Goal: Entertainment & Leisure: Consume media (video, audio)

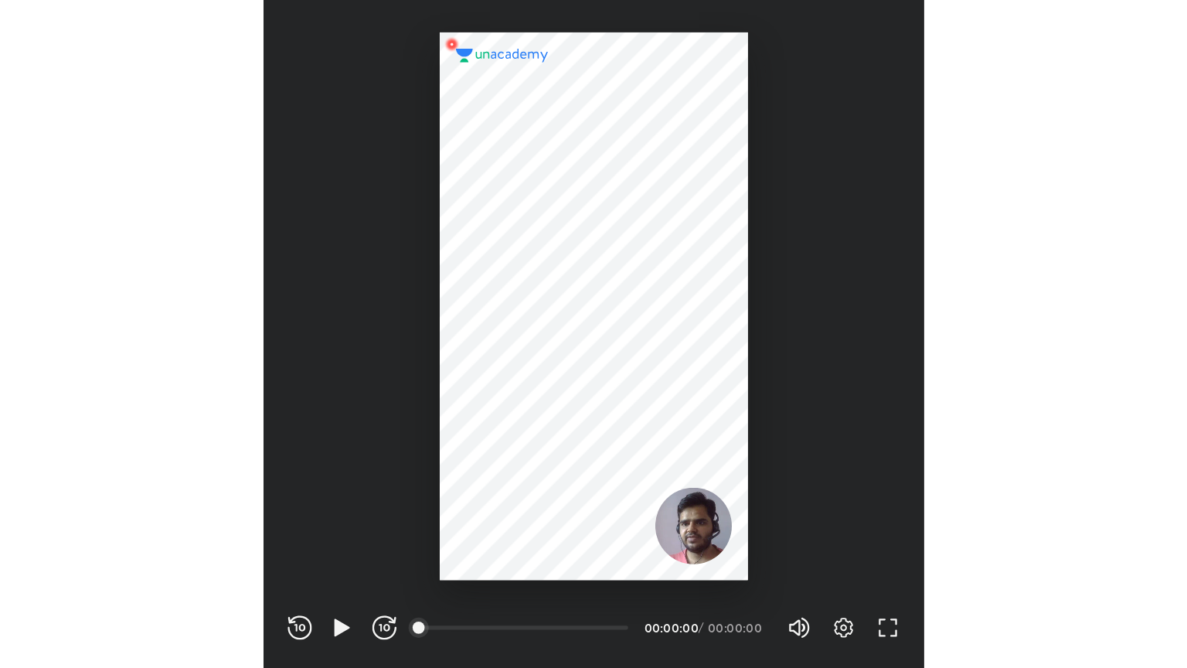
scroll to position [512, 507]
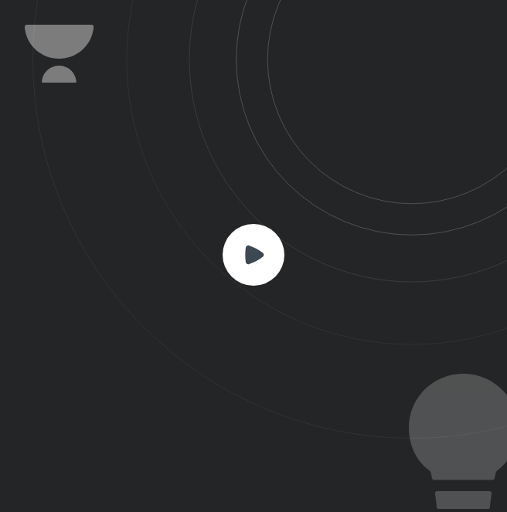
click at [258, 264] on rect at bounding box center [254, 255] width 62 height 62
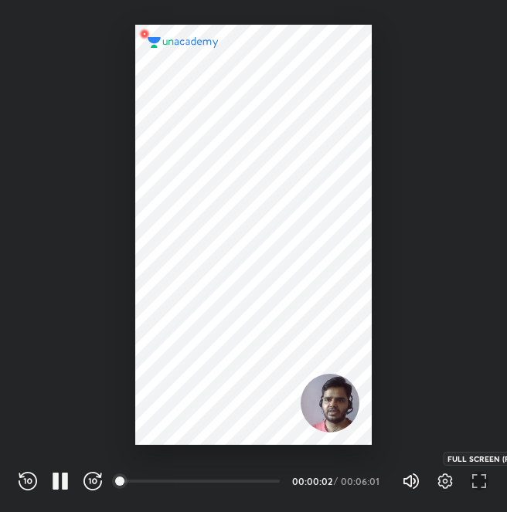
click at [482, 488] on icon "button" at bounding box center [483, 485] width 5 height 5
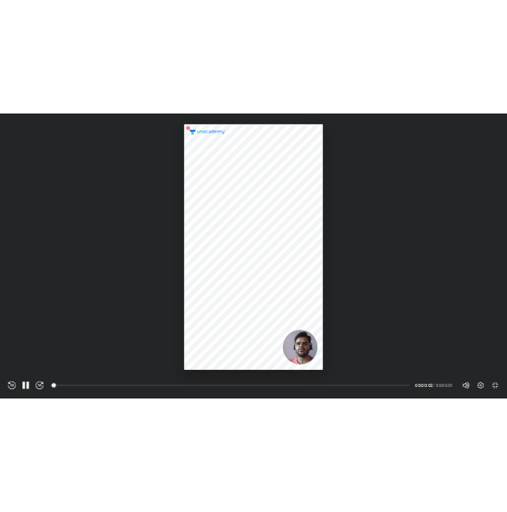
scroll to position [668, 1187]
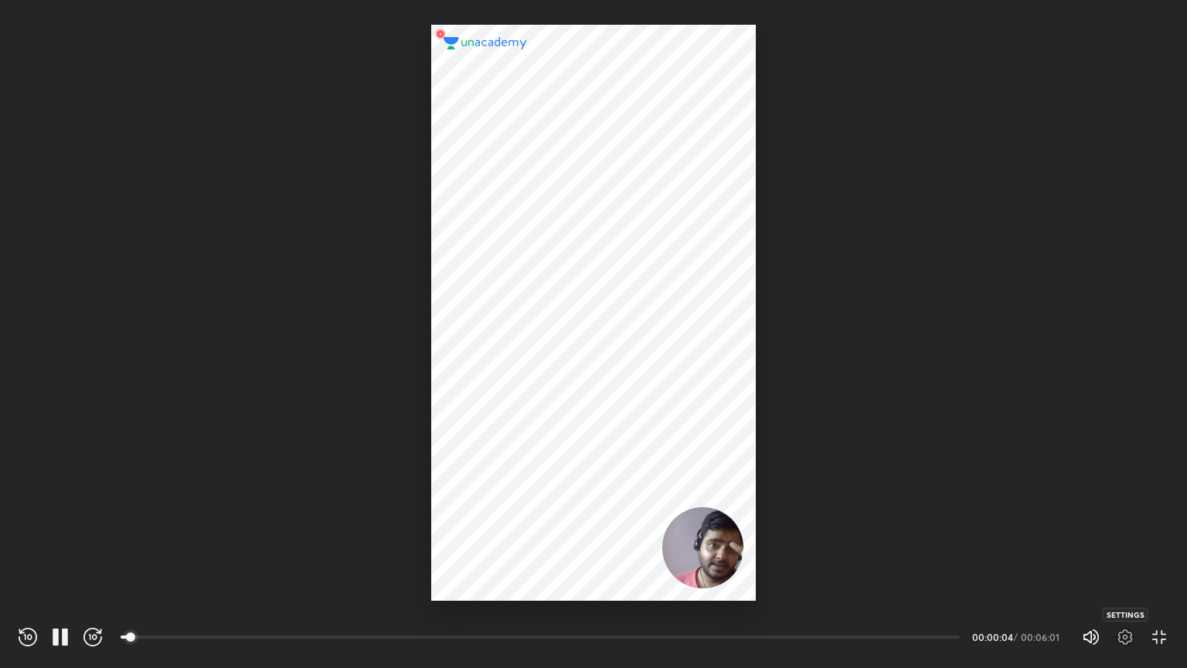
click at [506, 512] on icon "button" at bounding box center [1125, 636] width 19 height 19
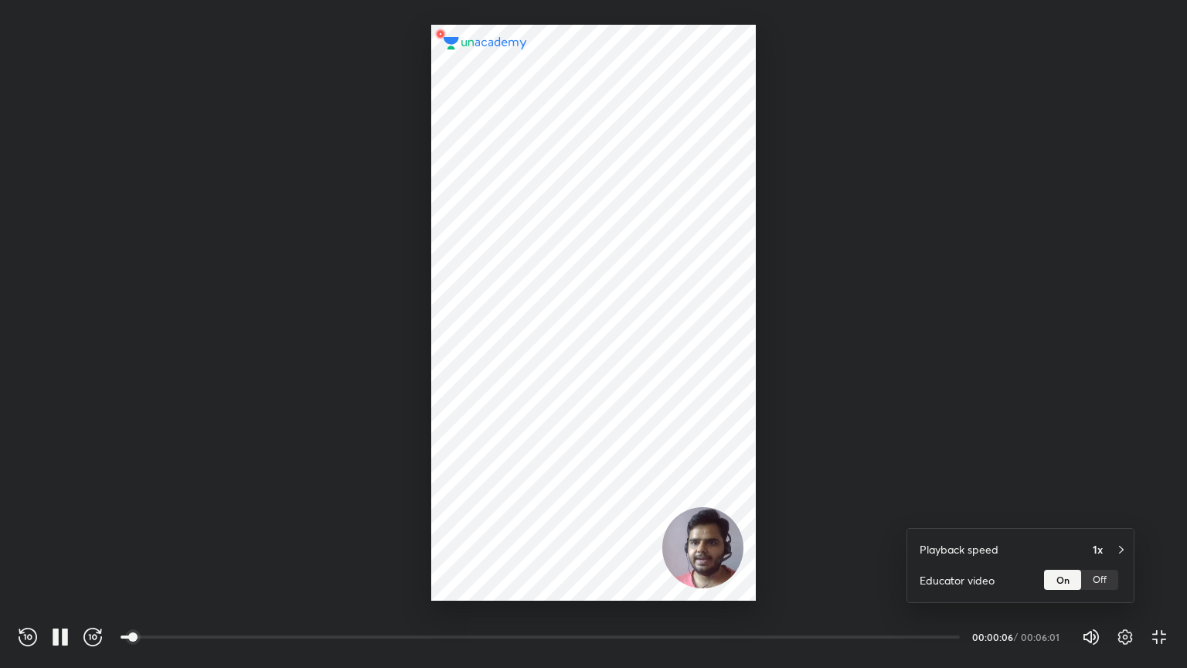
drag, startPoint x: 1010, startPoint y: 556, endPoint x: 1020, endPoint y: 549, distance: 11.8
click at [506, 512] on div "Playback speed 1x" at bounding box center [1020, 549] width 226 height 29
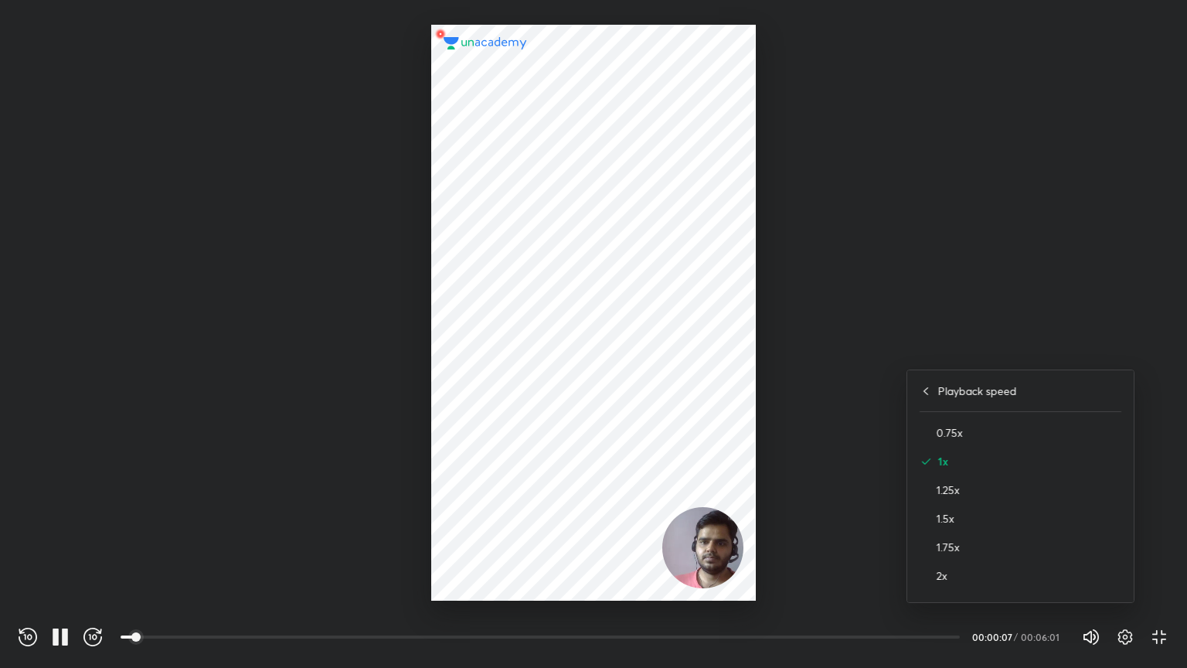
click at [506, 506] on div "1.5x" at bounding box center [1021, 518] width 202 height 29
click at [506, 512] on div at bounding box center [593, 334] width 1187 height 668
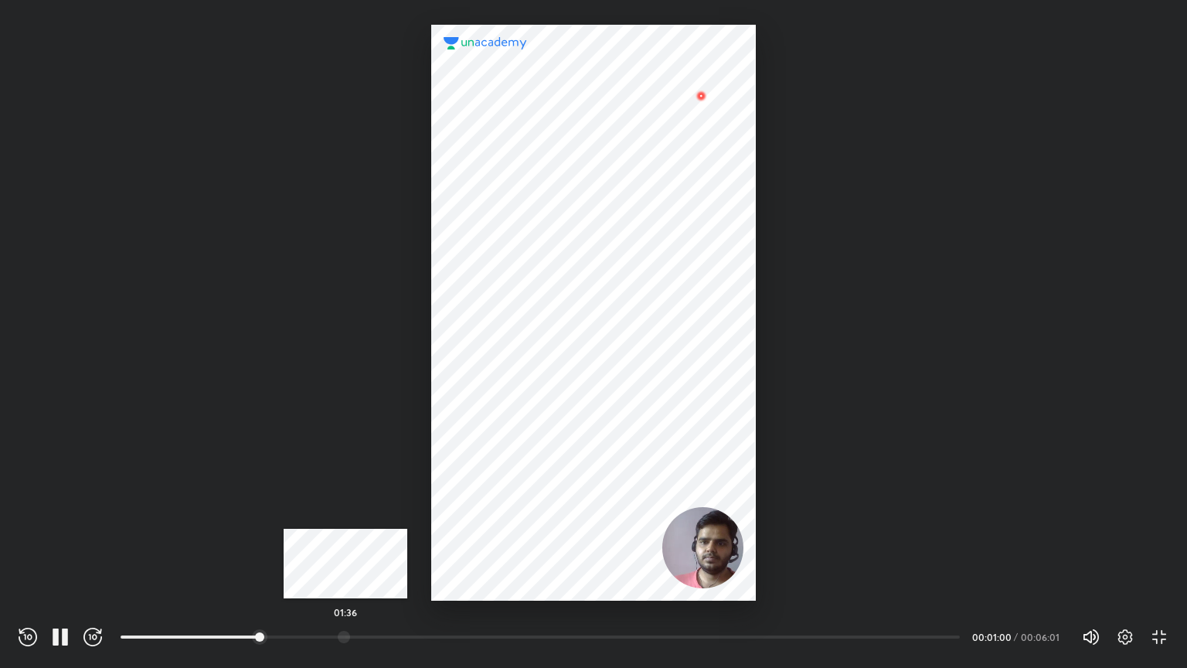
click at [345, 512] on div at bounding box center [344, 637] width 12 height 12
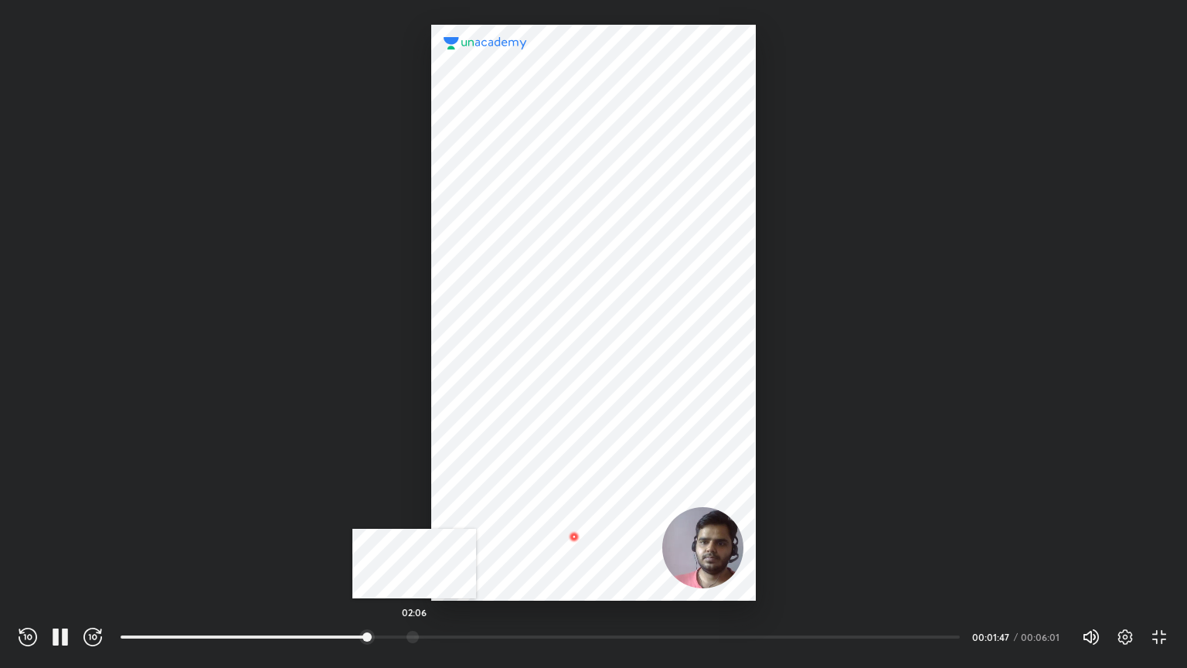
click at [414, 512] on div at bounding box center [412, 637] width 12 height 12
click at [59, 512] on icon "button" at bounding box center [60, 636] width 19 height 19
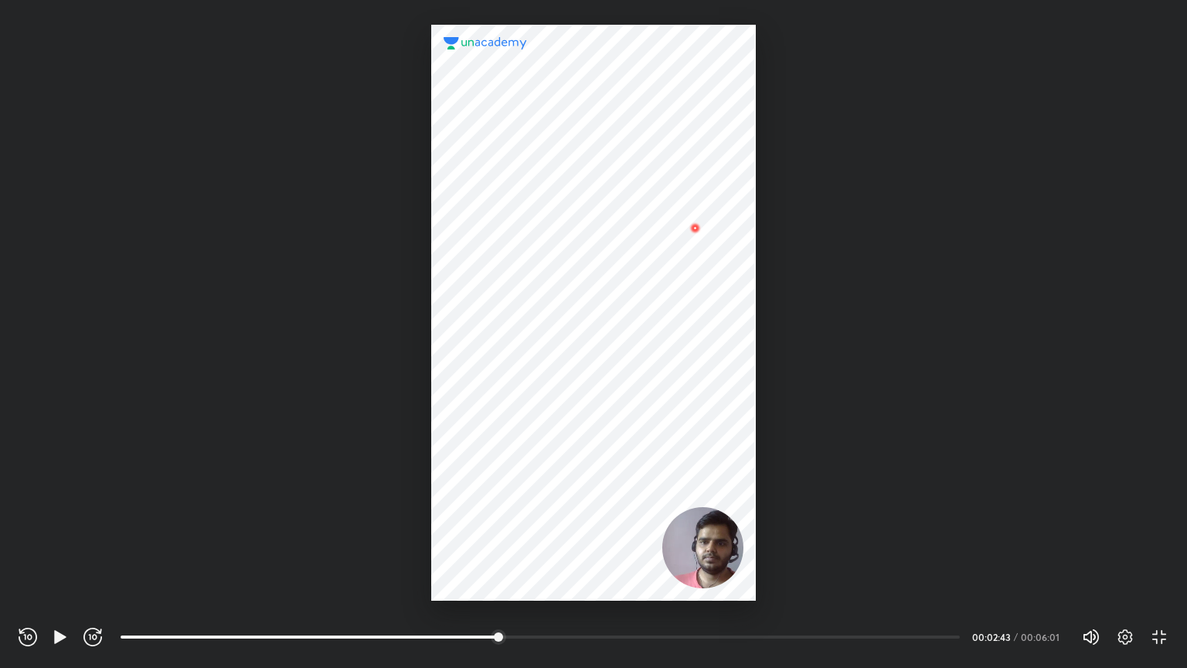
click at [506, 512] on div "Settings EXIT FULL SCREEN (F)" at bounding box center [1134, 636] width 68 height 19
click at [506, 512] on icon "button" at bounding box center [1159, 636] width 19 height 19
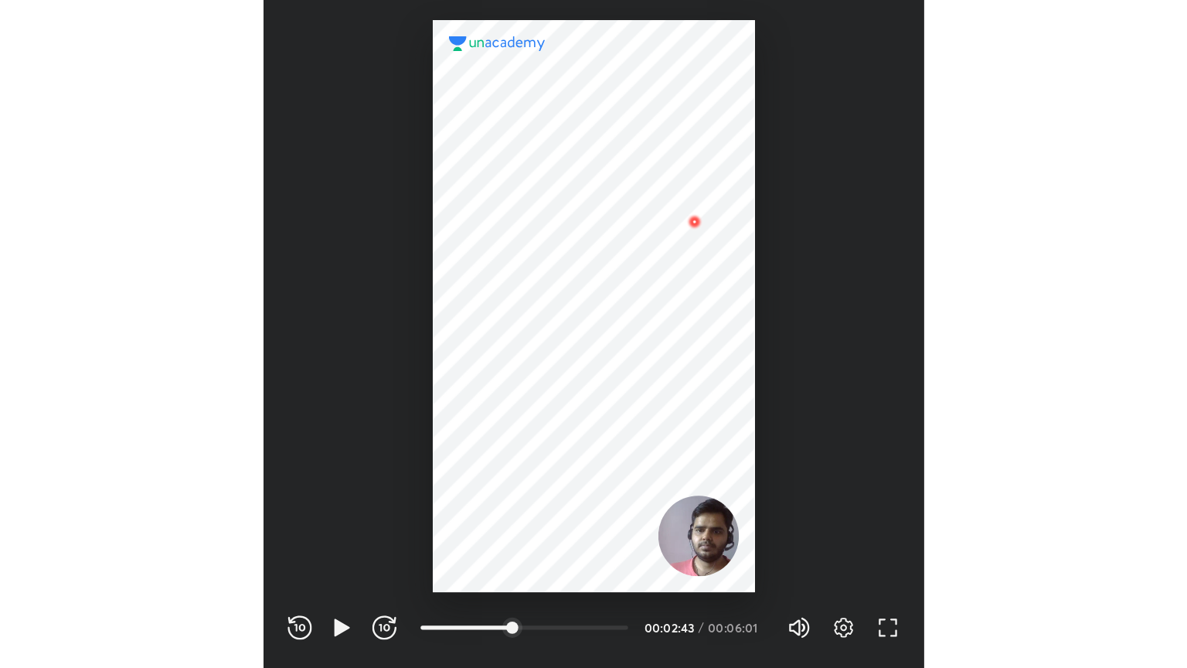
scroll to position [512, 507]
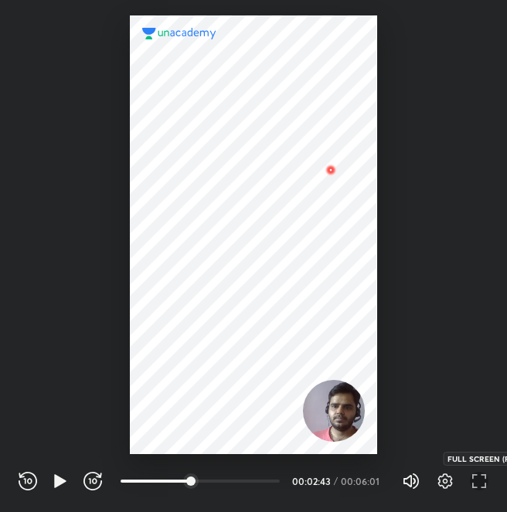
click at [483, 485] on icon "button" at bounding box center [479, 481] width 19 height 19
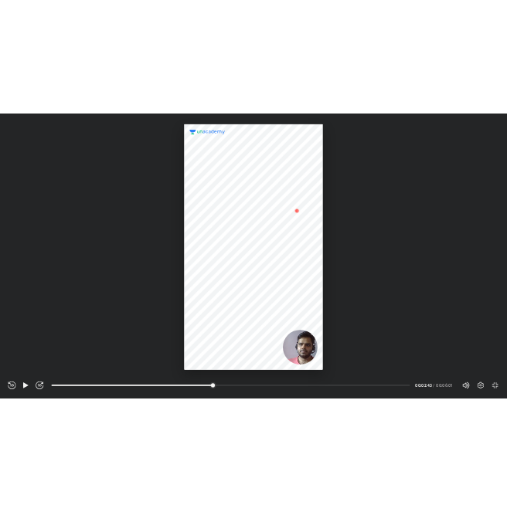
scroll to position [668, 1187]
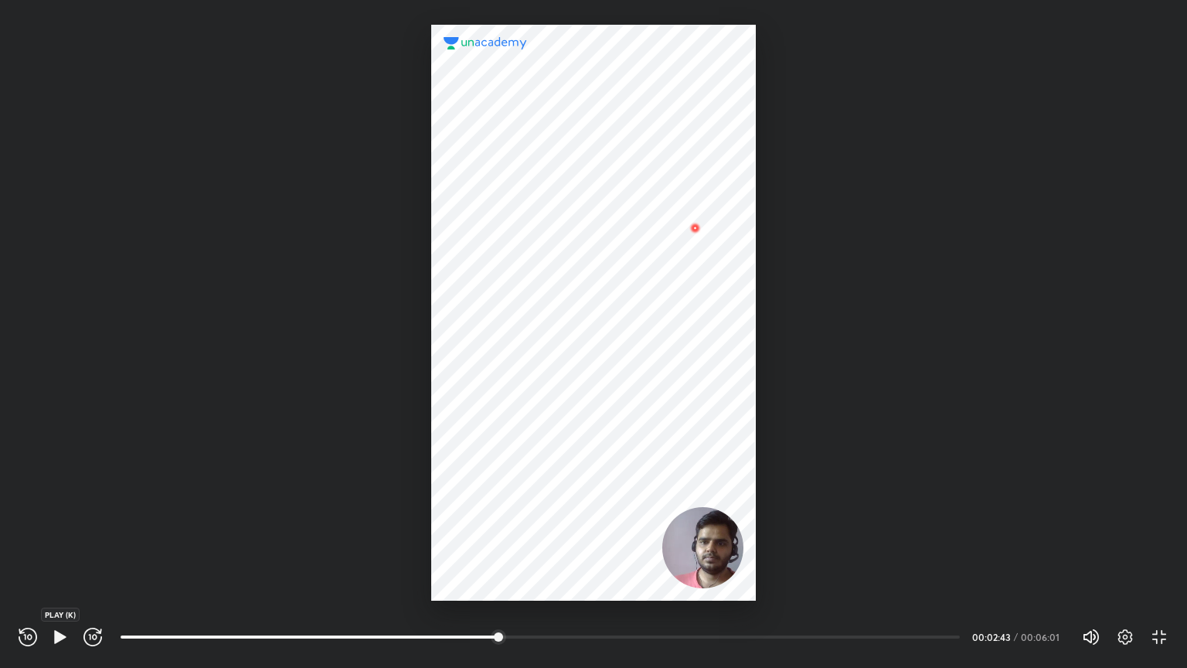
click at [68, 512] on icon "button" at bounding box center [60, 636] width 19 height 19
click at [506, 512] on div "Volume (M) 100% Settings EXIT FULL SCREEN (F)" at bounding box center [1125, 636] width 87 height 23
click at [506, 512] on icon "button" at bounding box center [1159, 636] width 19 height 19
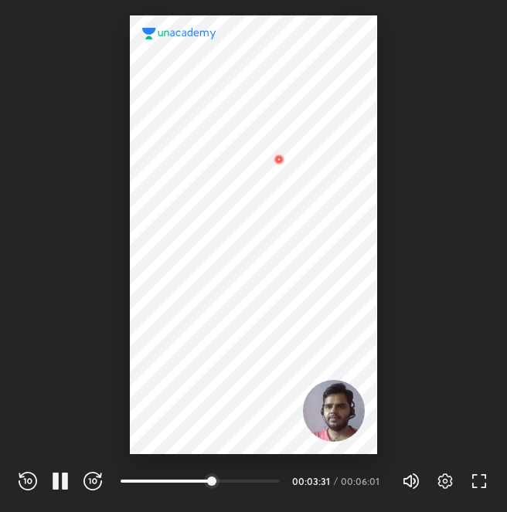
scroll to position [512, 507]
